Goal: Entertainment & Leisure: Consume media (video, audio)

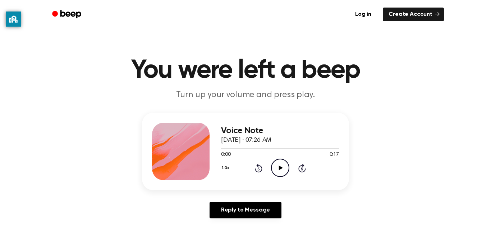
click at [280, 165] on icon "Play Audio" at bounding box center [280, 167] width 18 height 18
click at [285, 168] on icon "Play Audio" at bounding box center [280, 167] width 18 height 18
click at [278, 170] on icon "Play Audio" at bounding box center [280, 167] width 18 height 18
click at [290, 164] on div "1.0x Rewind 5 seconds Play Audio Skip 5 seconds" at bounding box center [280, 167] width 118 height 18
click at [278, 166] on icon "Play Audio" at bounding box center [280, 167] width 18 height 18
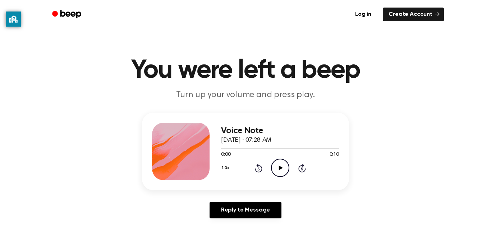
click at [272, 170] on icon "Play Audio" at bounding box center [280, 167] width 18 height 18
click at [282, 166] on icon "Play Audio" at bounding box center [280, 167] width 18 height 18
click at [281, 167] on icon "Play Audio" at bounding box center [280, 167] width 18 height 18
click at [281, 174] on icon "Play Audio" at bounding box center [280, 167] width 18 height 18
click at [278, 166] on icon "Play Audio" at bounding box center [280, 167] width 18 height 18
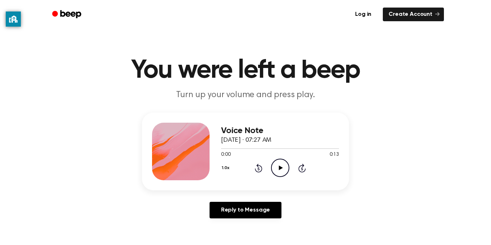
click at [274, 169] on icon "Play Audio" at bounding box center [280, 167] width 18 height 18
click at [282, 174] on icon "Play Audio" at bounding box center [280, 167] width 18 height 18
click at [281, 172] on icon "Play Audio" at bounding box center [280, 167] width 18 height 18
click at [278, 171] on icon "Play Audio" at bounding box center [280, 167] width 18 height 18
click at [281, 169] on icon at bounding box center [280, 167] width 4 height 5
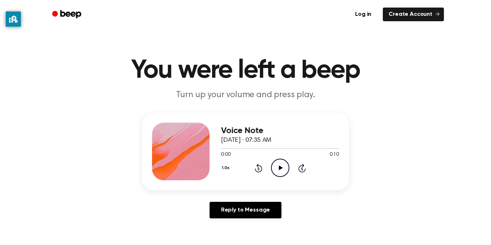
click at [275, 165] on icon "Play Audio" at bounding box center [280, 167] width 18 height 18
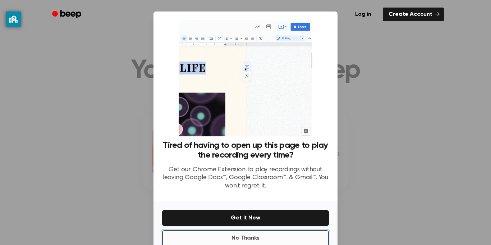
click at [281, 238] on button "No Thanks" at bounding box center [245, 238] width 167 height 16
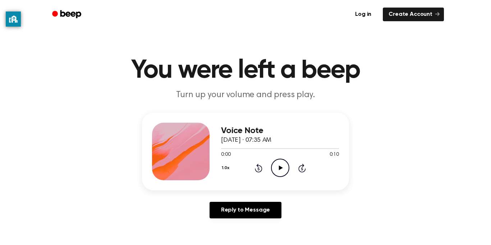
click at [285, 239] on main "You were left a beep Turn up your volume and press play. Voice Note September 7…" at bounding box center [245, 221] width 491 height 443
click at [281, 168] on icon at bounding box center [280, 167] width 4 height 5
click at [278, 173] on icon "Play Audio" at bounding box center [280, 167] width 18 height 18
click at [281, 165] on icon "Play Audio" at bounding box center [280, 167] width 18 height 18
click at [288, 164] on icon "Play Audio" at bounding box center [280, 167] width 18 height 18
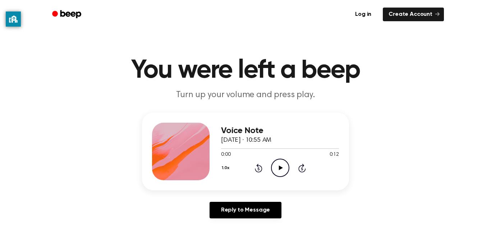
click at [277, 165] on icon "Play Audio" at bounding box center [280, 167] width 18 height 18
click at [284, 166] on icon "Play Audio" at bounding box center [280, 167] width 18 height 18
click at [279, 165] on icon "Play Audio" at bounding box center [280, 167] width 18 height 18
click at [280, 168] on icon at bounding box center [280, 167] width 4 height 5
click at [278, 165] on icon "Play Audio" at bounding box center [280, 167] width 18 height 18
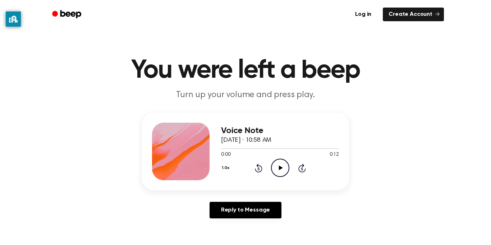
click at [280, 165] on icon "Play Audio" at bounding box center [280, 167] width 18 height 18
click at [280, 168] on icon at bounding box center [280, 167] width 4 height 5
click at [276, 166] on icon "Play Audio" at bounding box center [280, 167] width 18 height 18
